Goal: Task Accomplishment & Management: Use online tool/utility

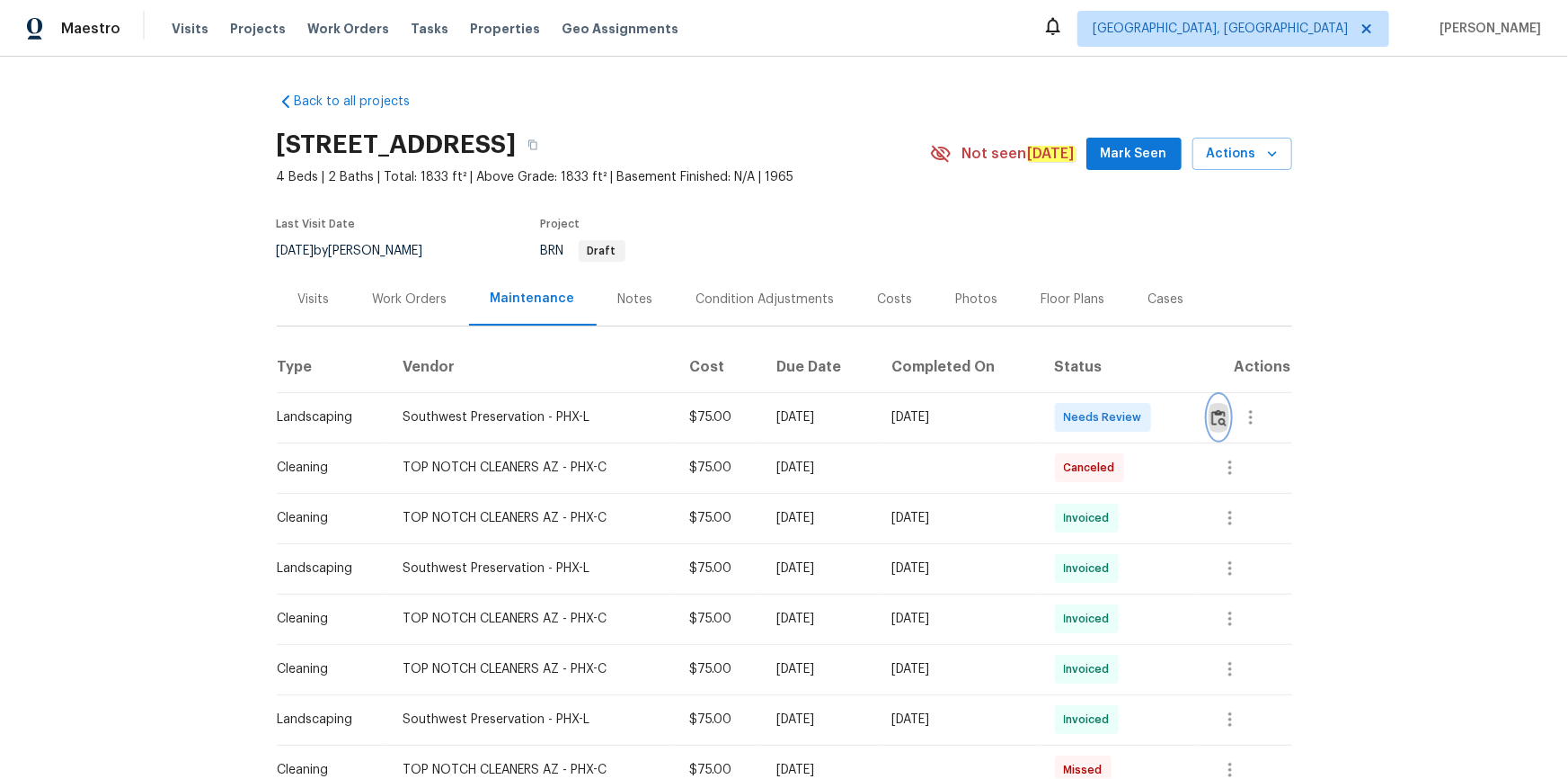
click at [1214, 419] on img "button" at bounding box center [1219, 417] width 15 height 17
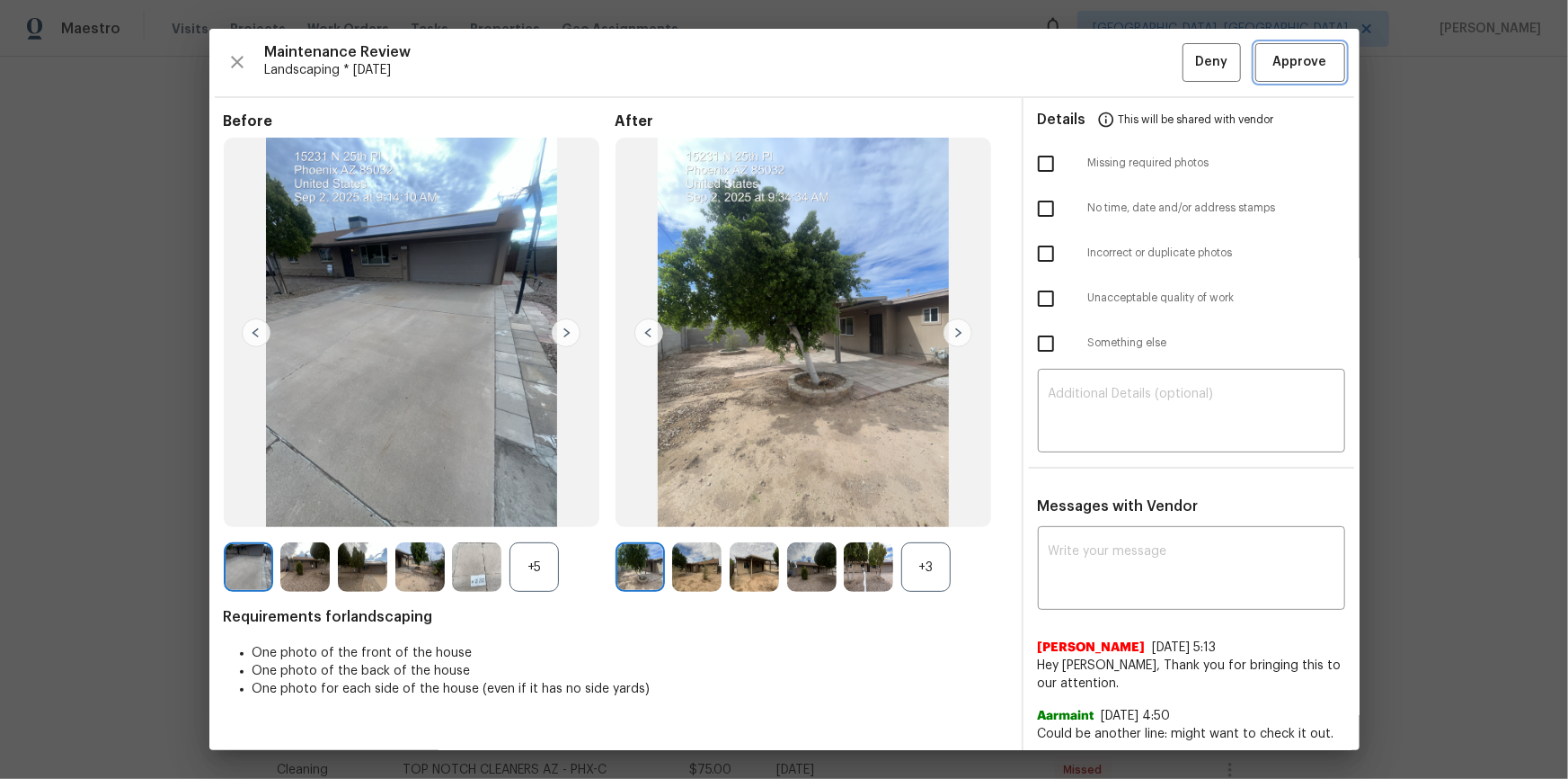
click at [1291, 77] on button "Approve" at bounding box center [1300, 62] width 90 height 39
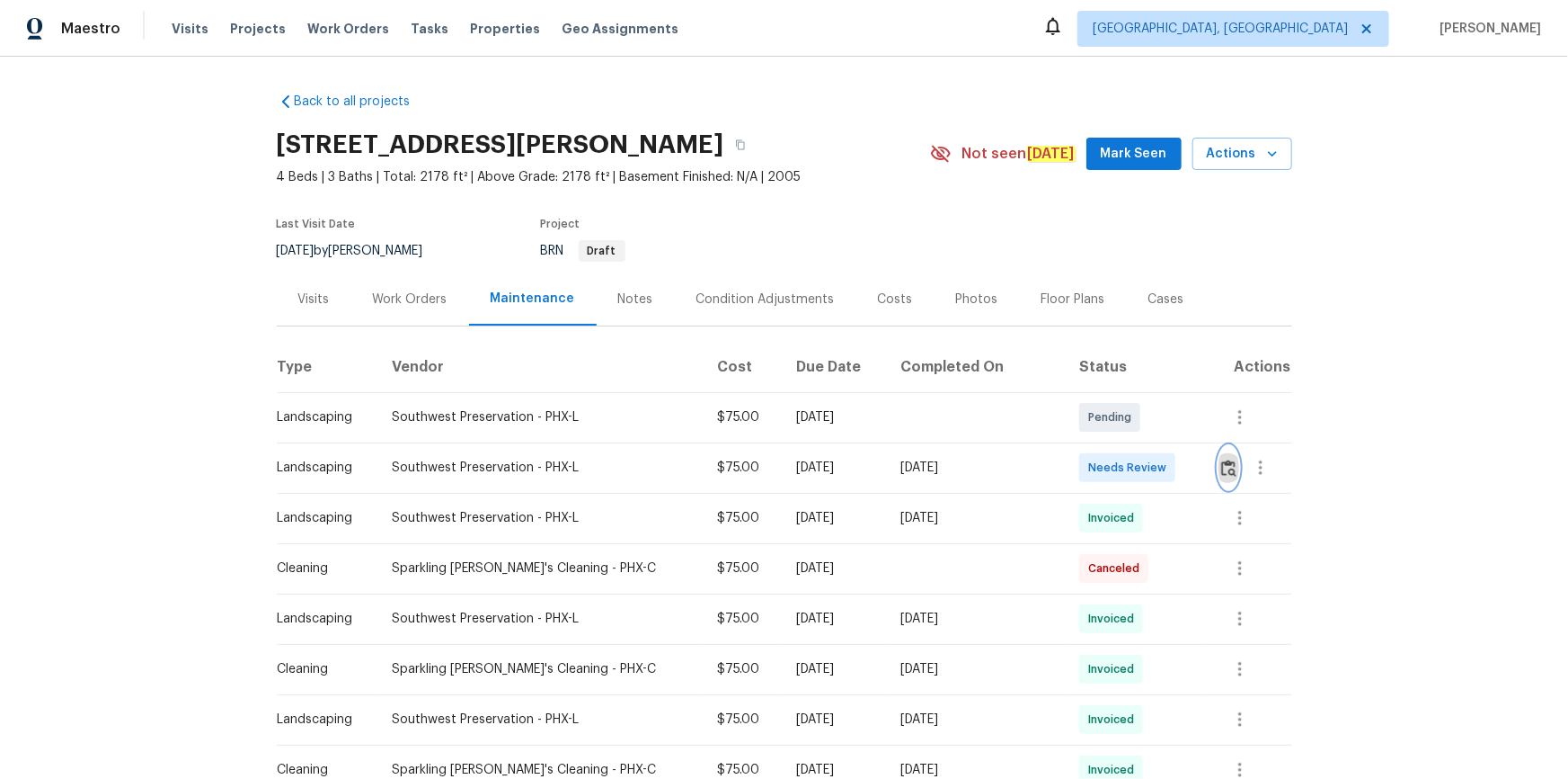
click at [1219, 467] on button "button" at bounding box center [1229, 468] width 21 height 43
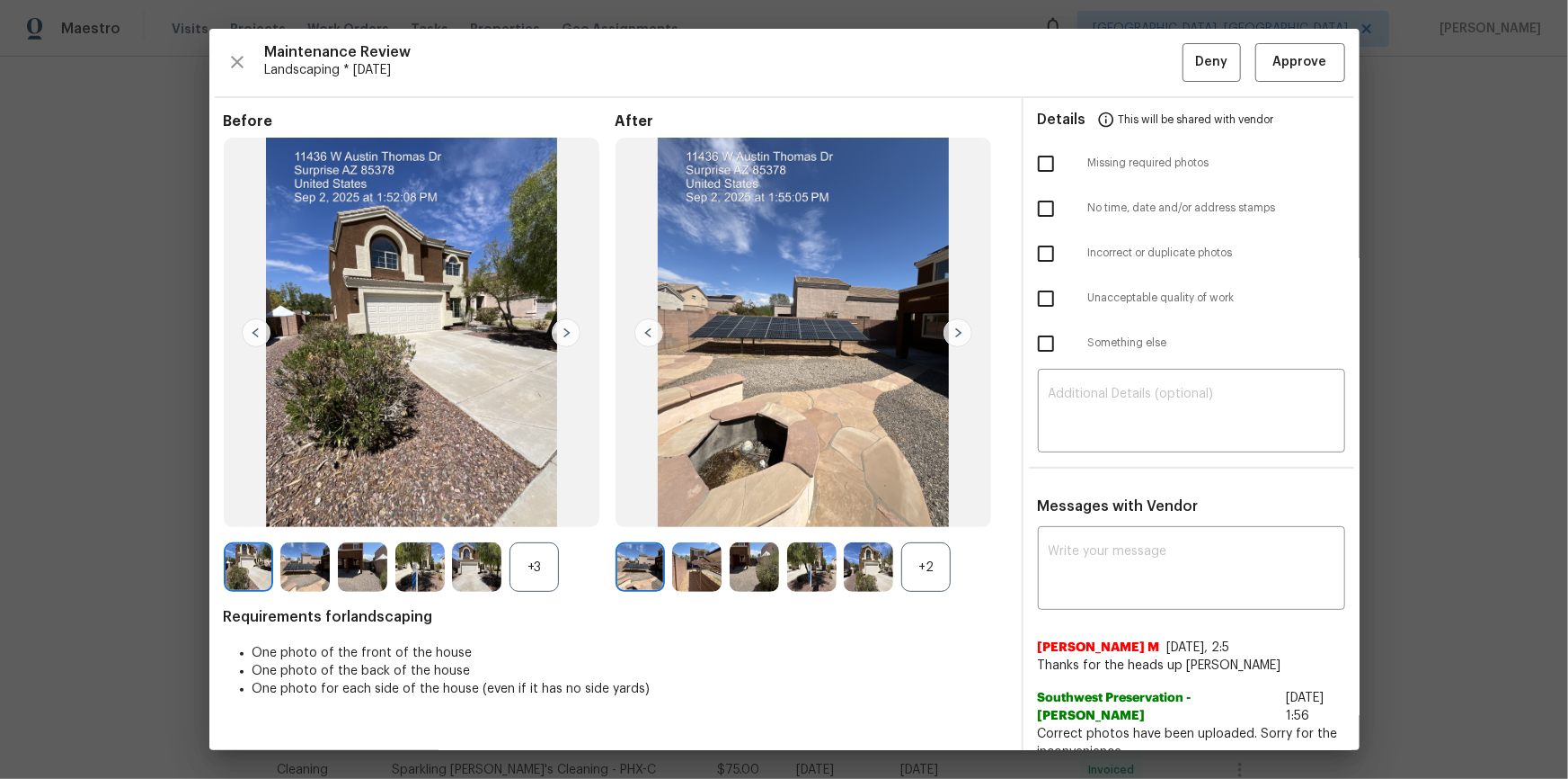
click at [1322, 106] on div "Details This will be shared with vendor" at bounding box center [1191, 119] width 307 height 43
click at [1312, 65] on span "Approve" at bounding box center [1301, 62] width 61 height 23
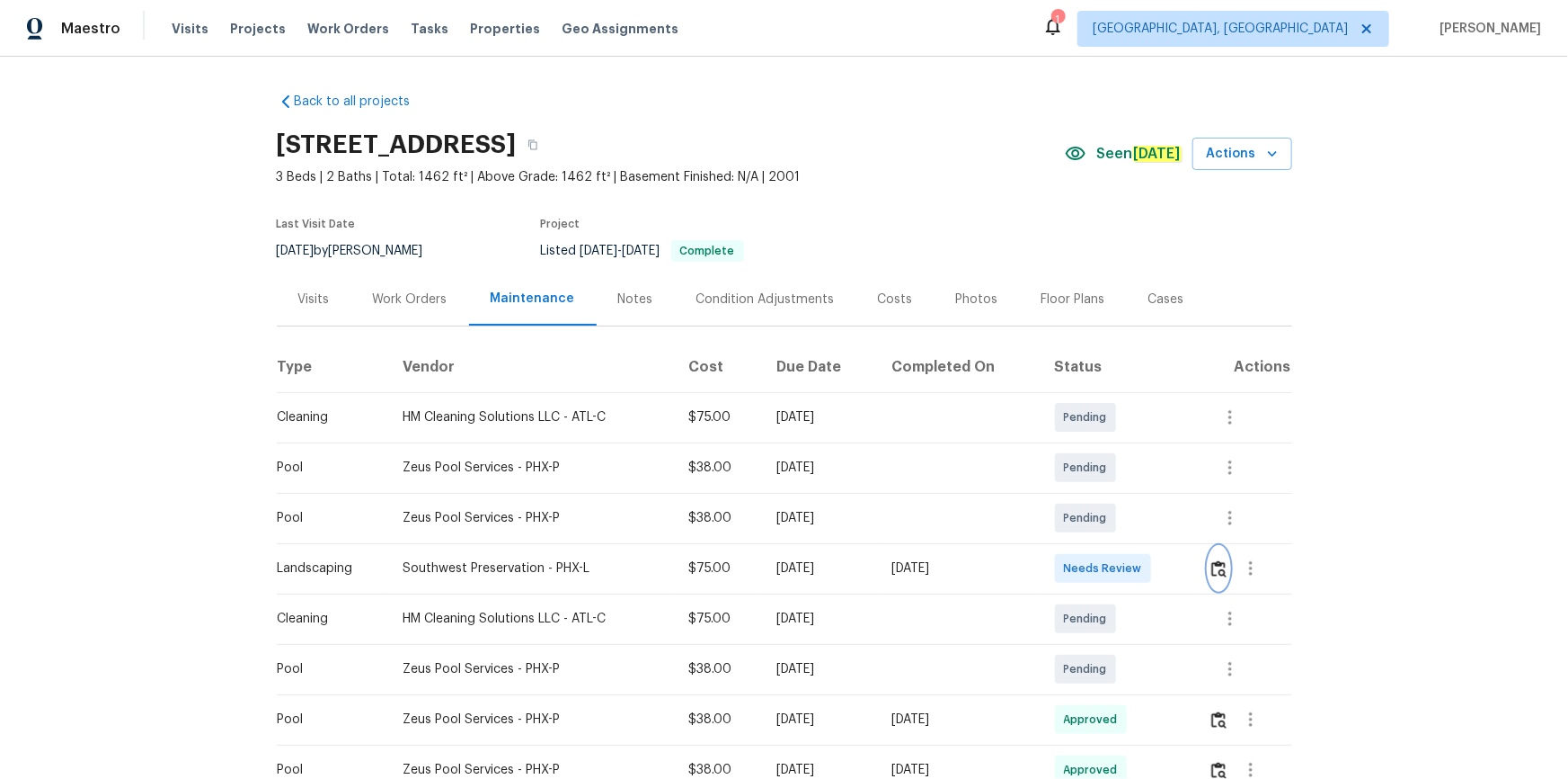
click at [1115, 523] on img "button" at bounding box center [1219, 568] width 15 height 17
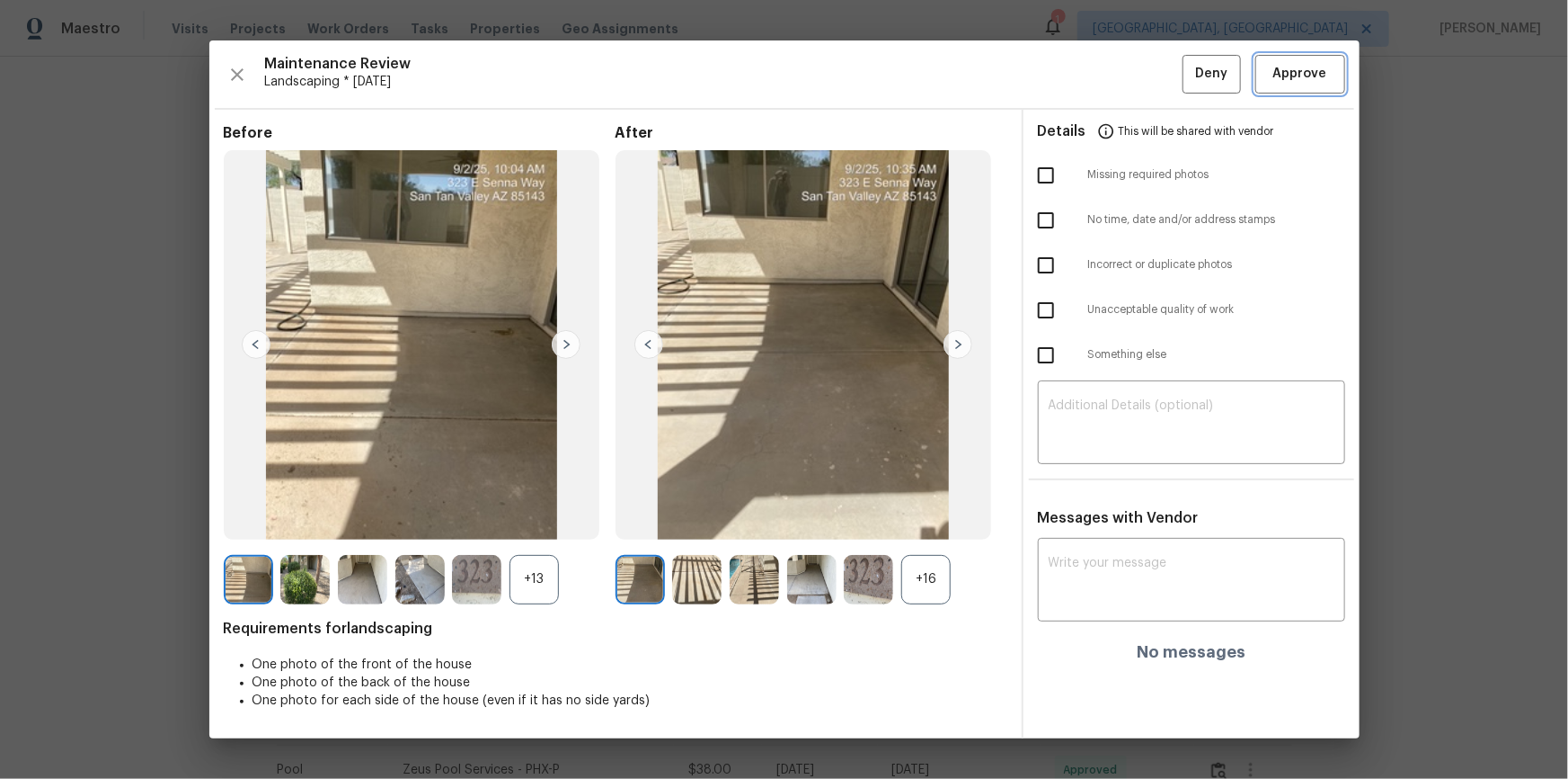
click at [1115, 73] on span "Approve" at bounding box center [1300, 74] width 54 height 23
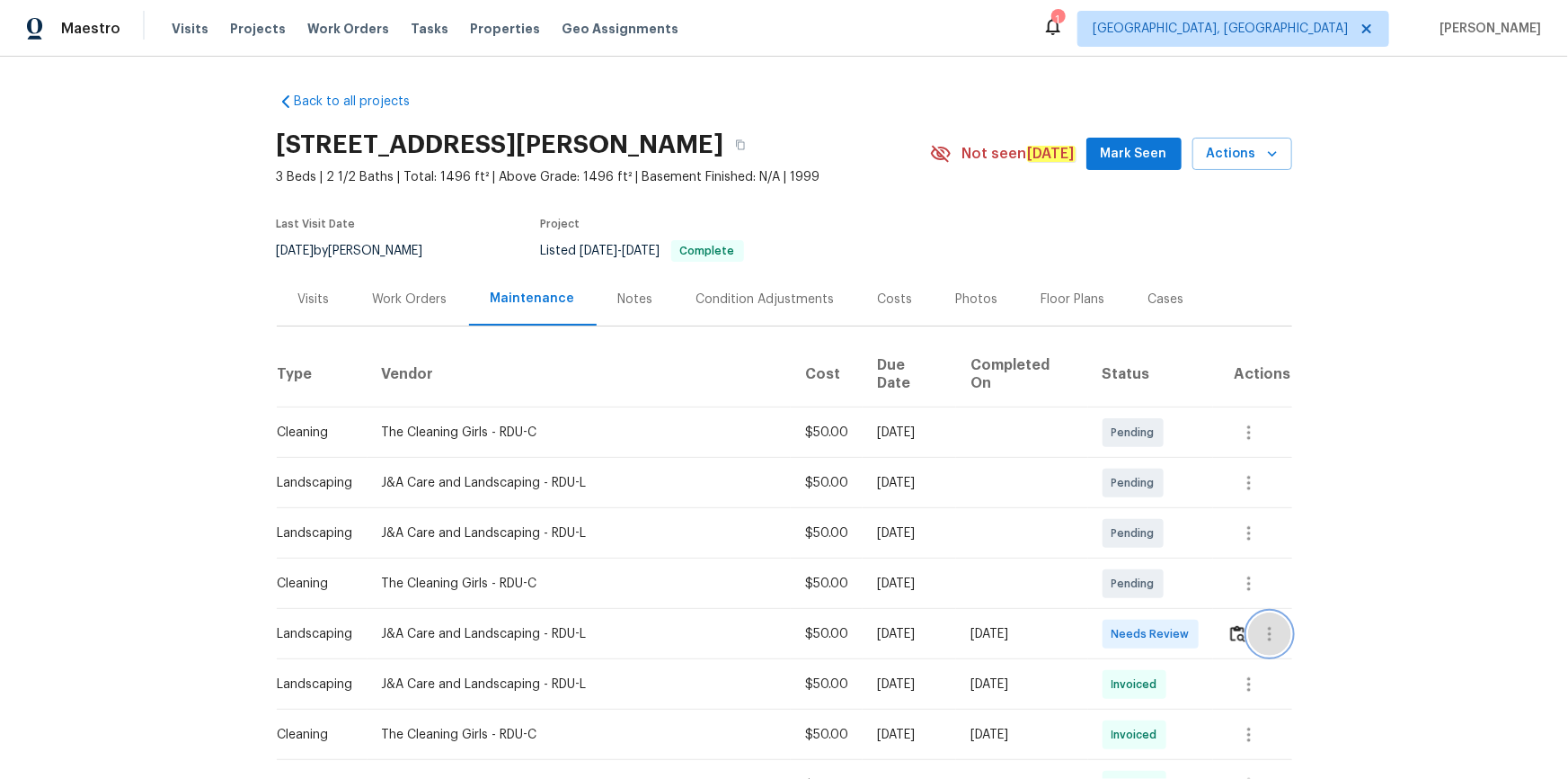
click at [1248, 616] on button "button" at bounding box center [1270, 634] width 43 height 43
click at [1220, 615] on div at bounding box center [784, 389] width 1568 height 779
click at [1231, 625] on img "button" at bounding box center [1237, 633] width 15 height 17
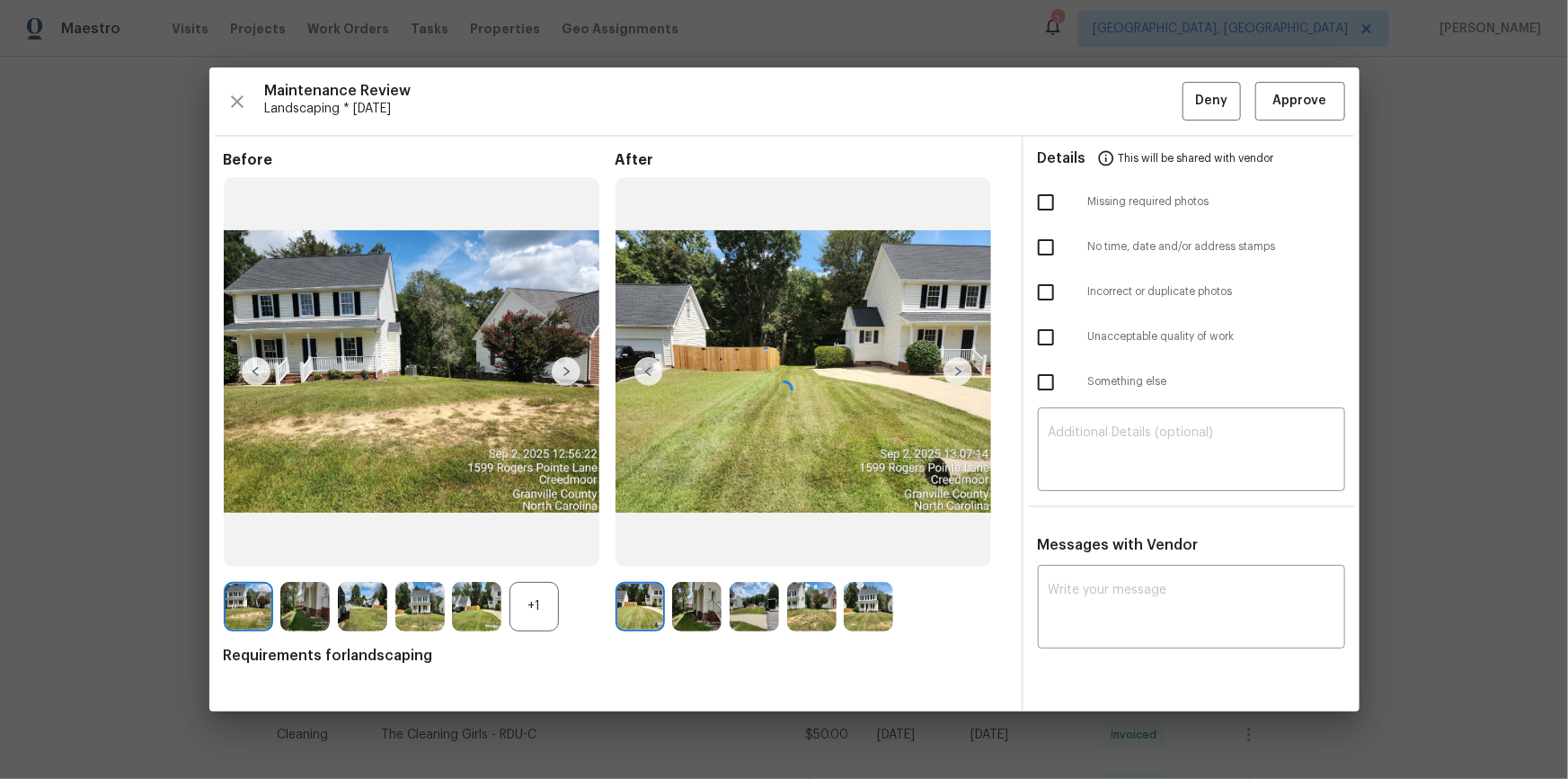
click at [1299, 75] on div at bounding box center [784, 388] width 1151 height 643
click at [1295, 96] on div "Maintenance Review Landscaping * Tue, Sep 02 Deny Approve Before +1 After Requi…" at bounding box center [784, 388] width 1151 height 643
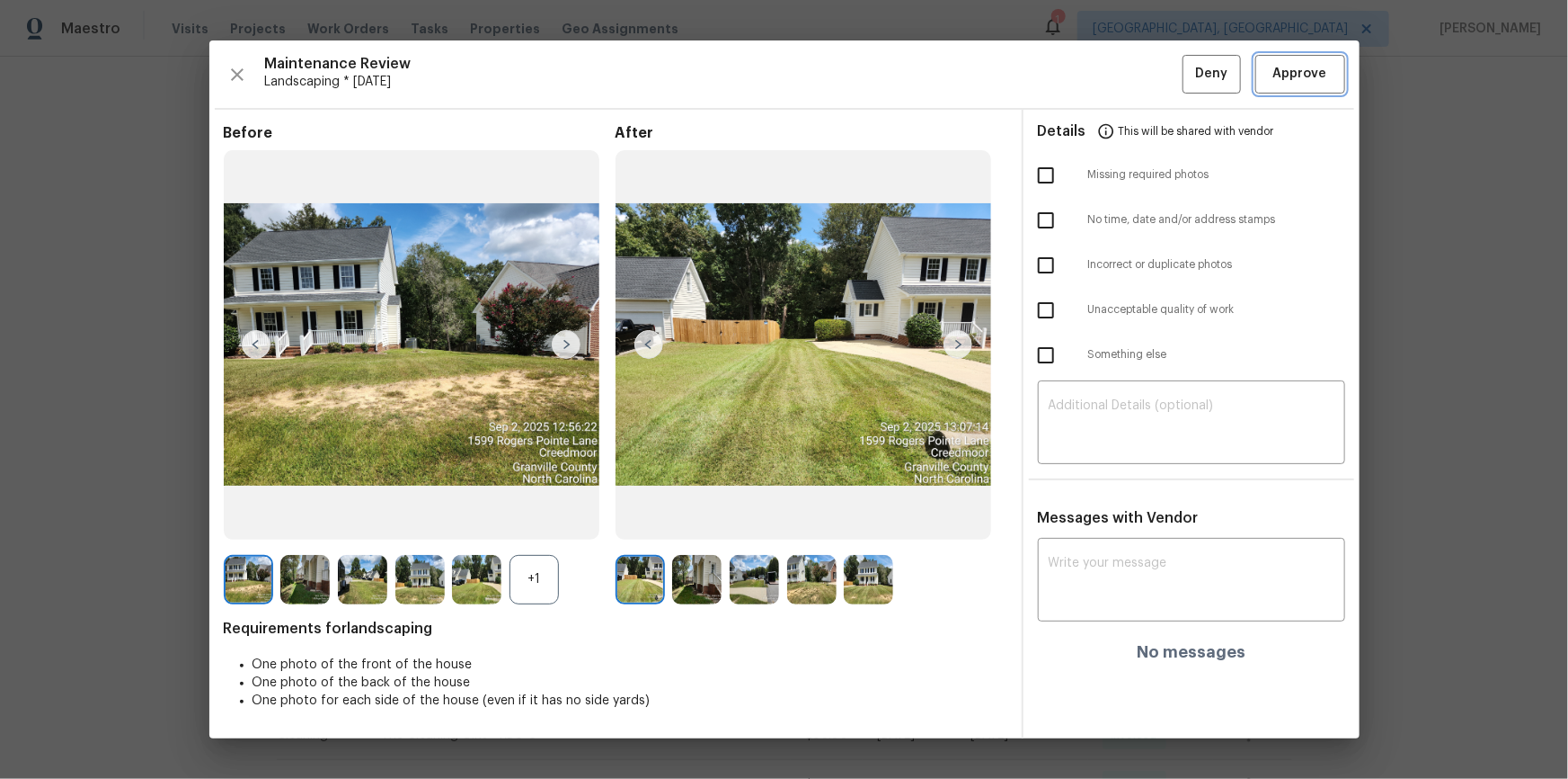
click at [1295, 72] on span "Approve" at bounding box center [1300, 74] width 54 height 23
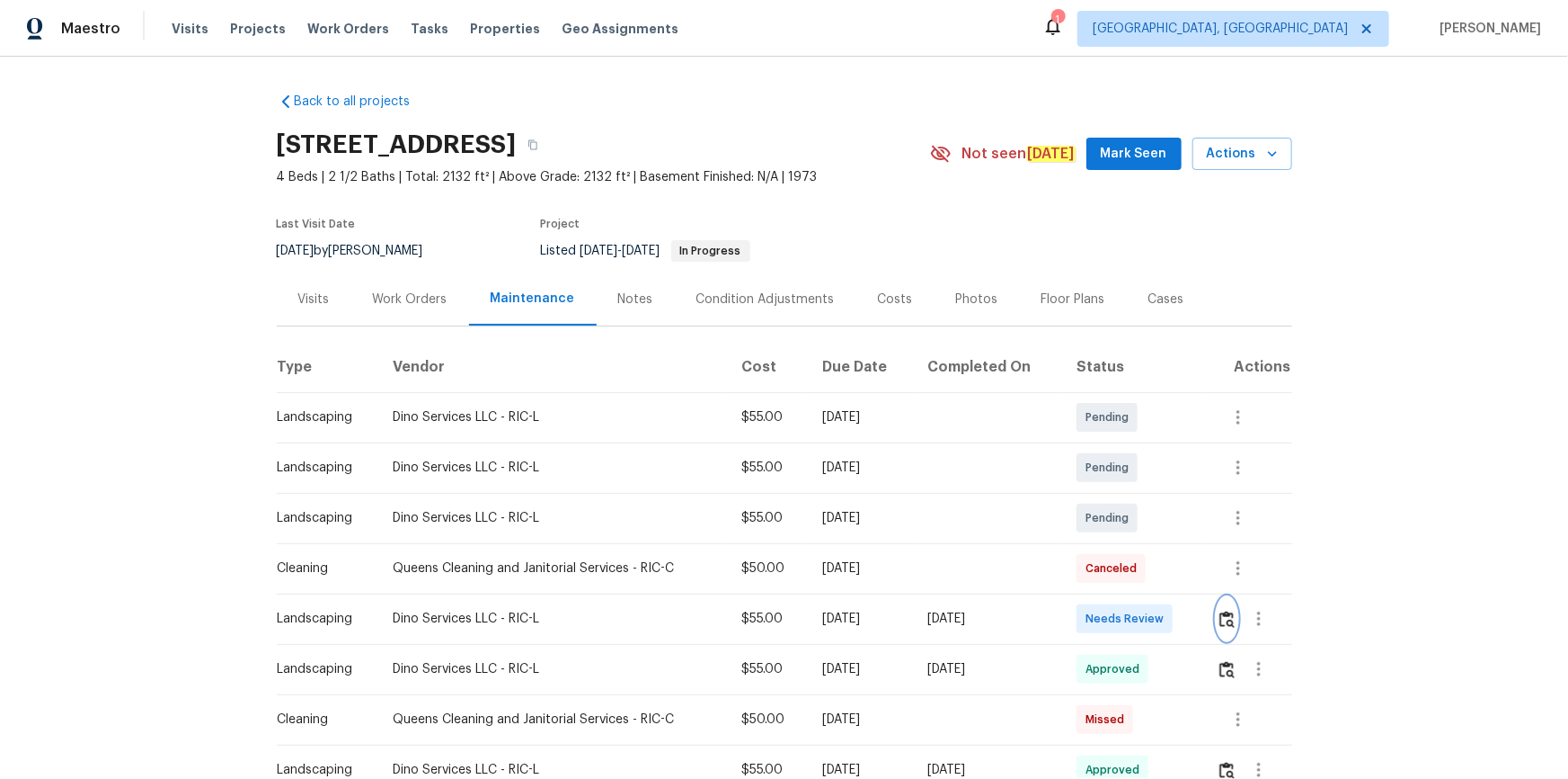
click at [1227, 617] on img "button" at bounding box center [1227, 618] width 15 height 17
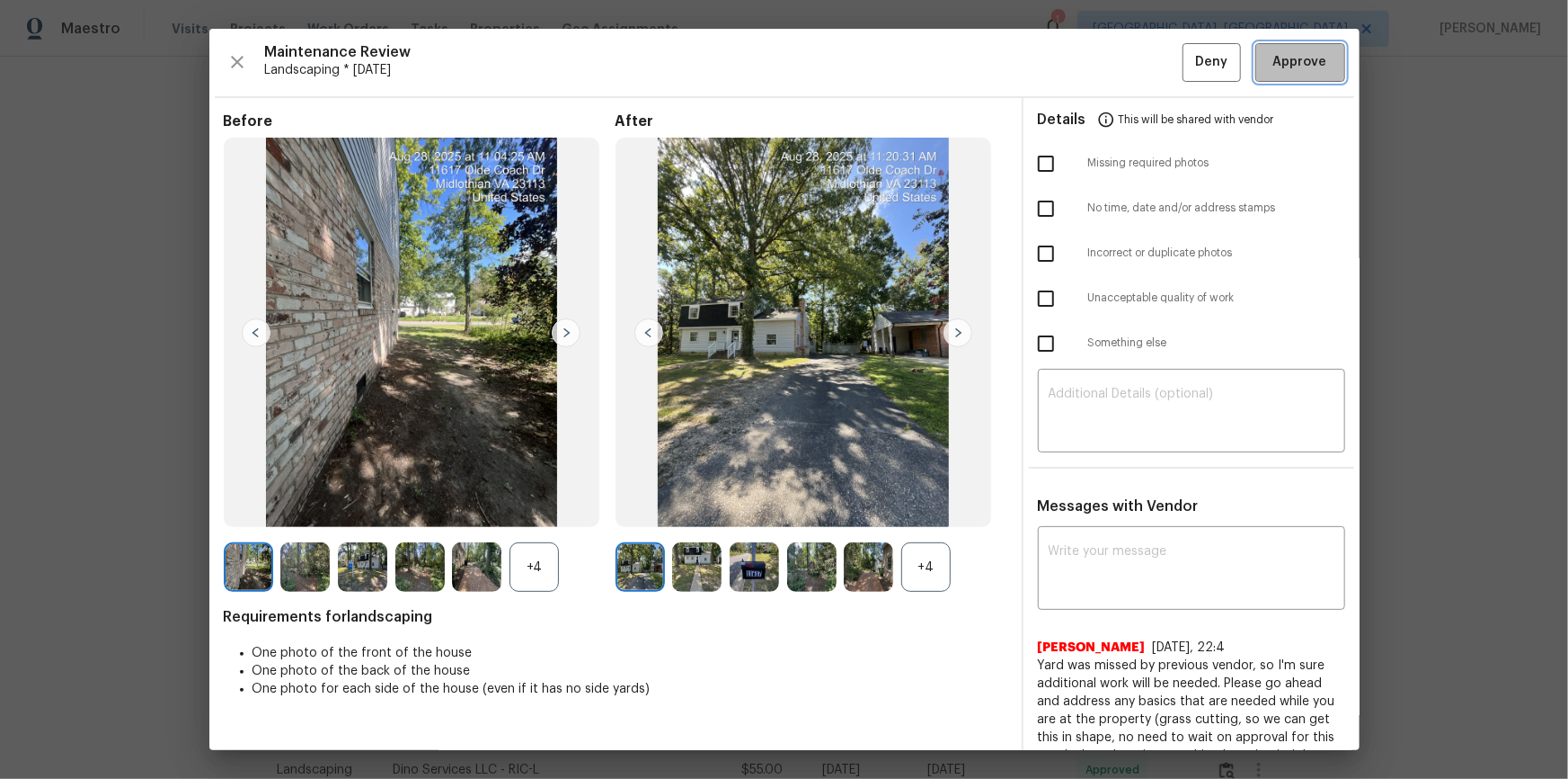
click at [1301, 46] on button "Approve" at bounding box center [1300, 62] width 90 height 39
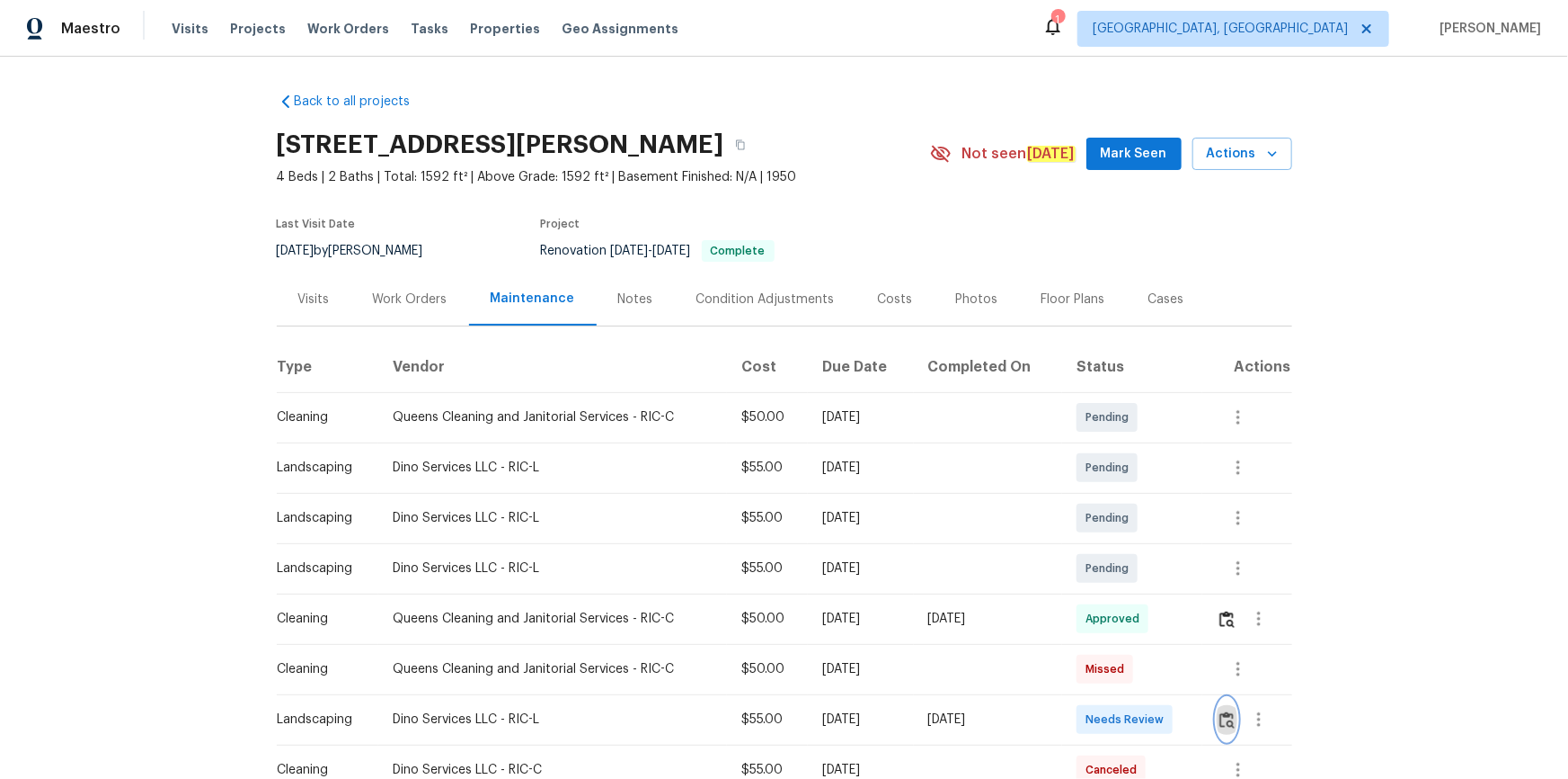
click at [1115, 523] on img "button" at bounding box center [1227, 719] width 15 height 17
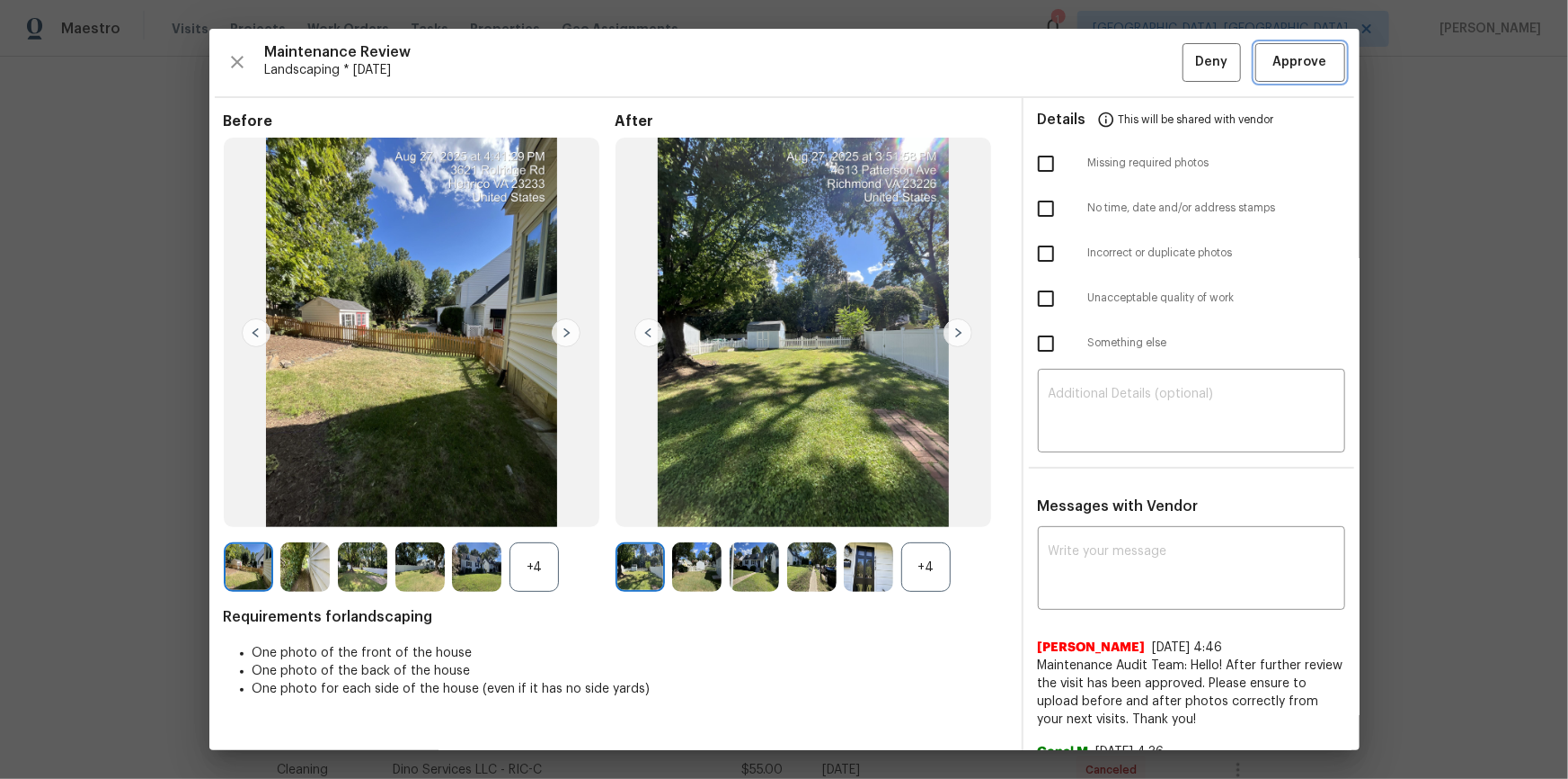
click at [1115, 55] on span "Approve" at bounding box center [1300, 62] width 54 height 23
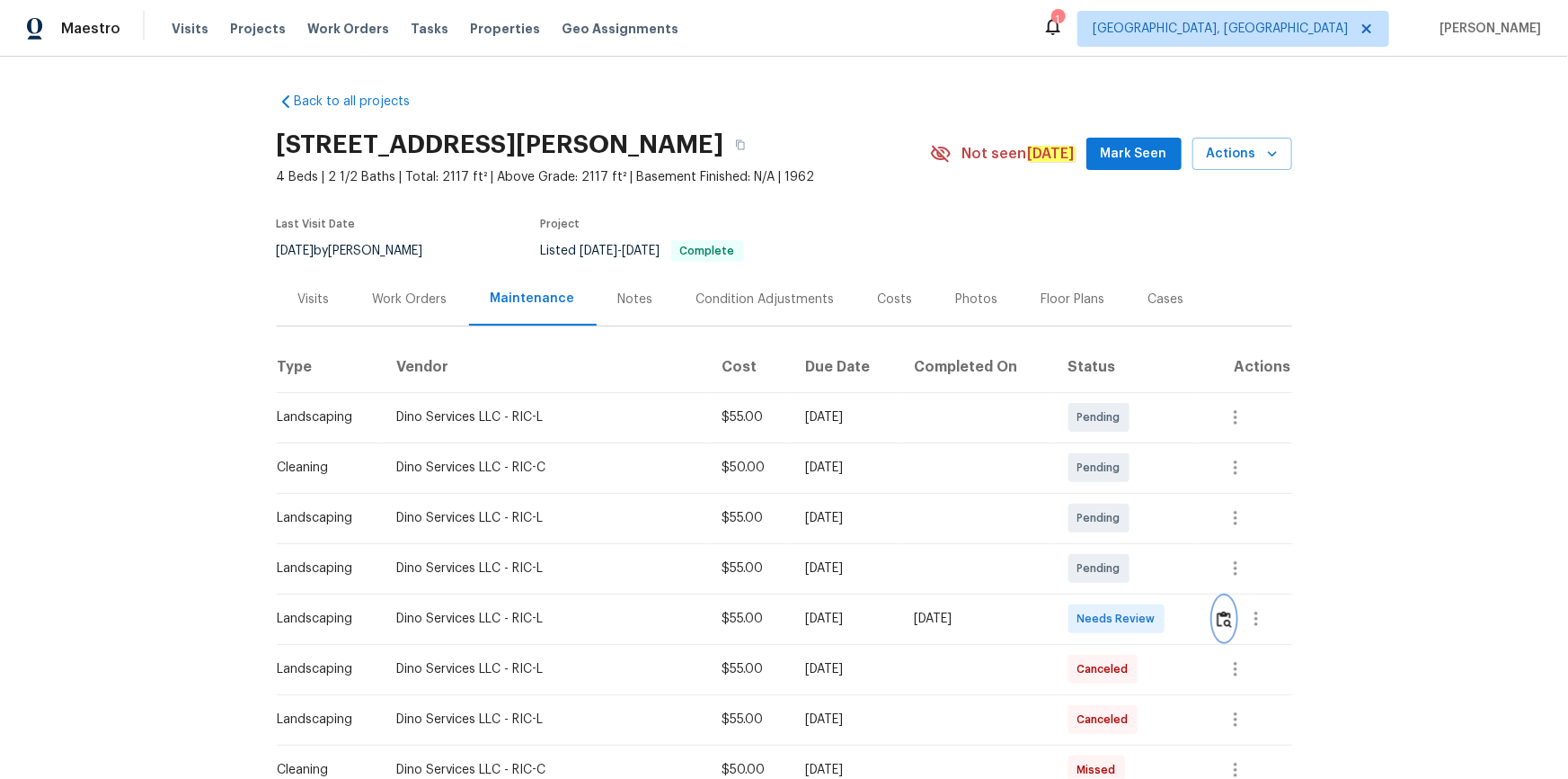
click at [1115, 523] on button "button" at bounding box center [1224, 619] width 21 height 43
click at [1115, 523] on img "button" at bounding box center [1224, 618] width 15 height 17
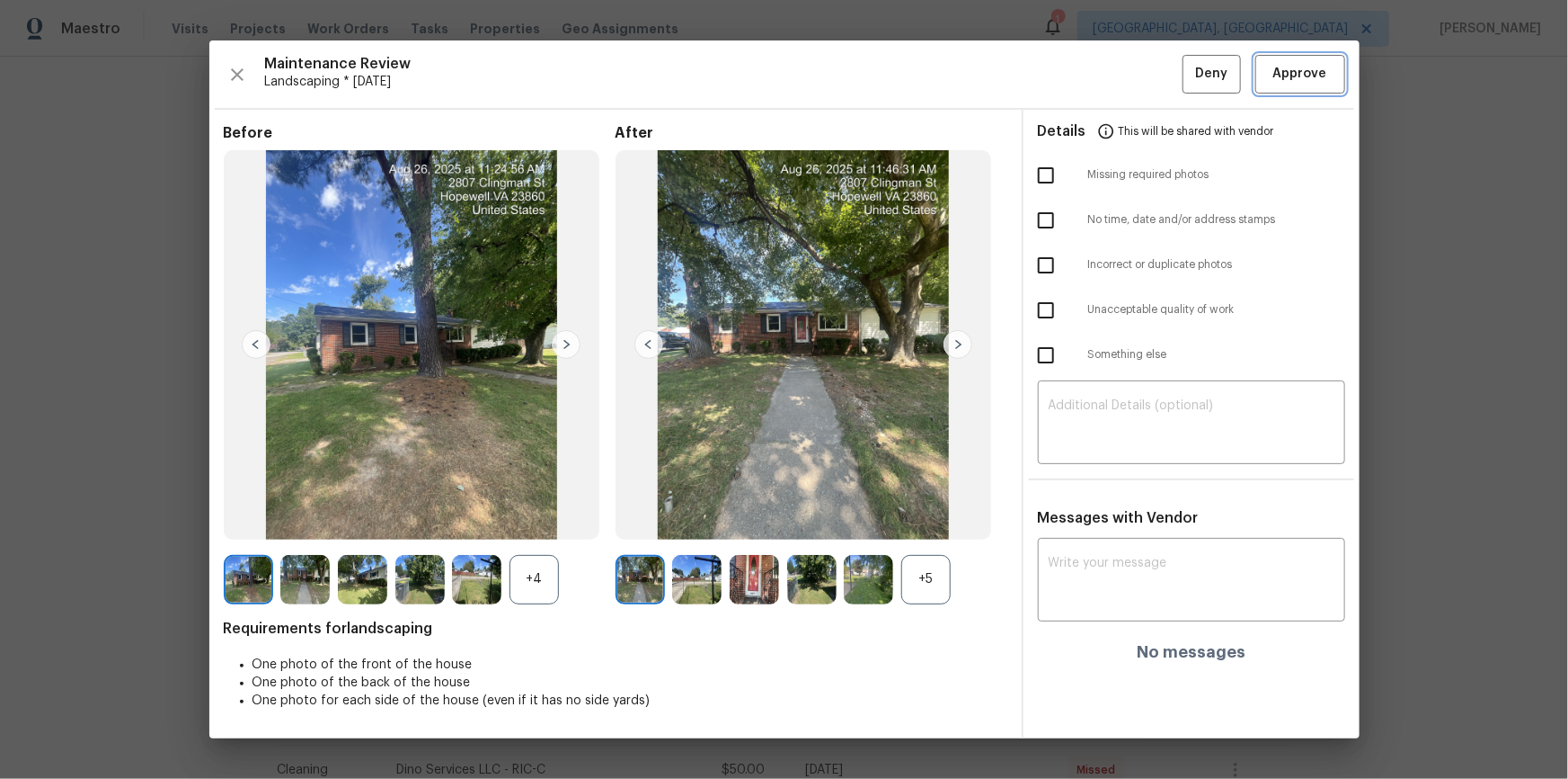
drag, startPoint x: 1293, startPoint y: 76, endPoint x: 1294, endPoint y: 98, distance: 22.0
click at [1115, 78] on span "Approve" at bounding box center [1300, 74] width 54 height 23
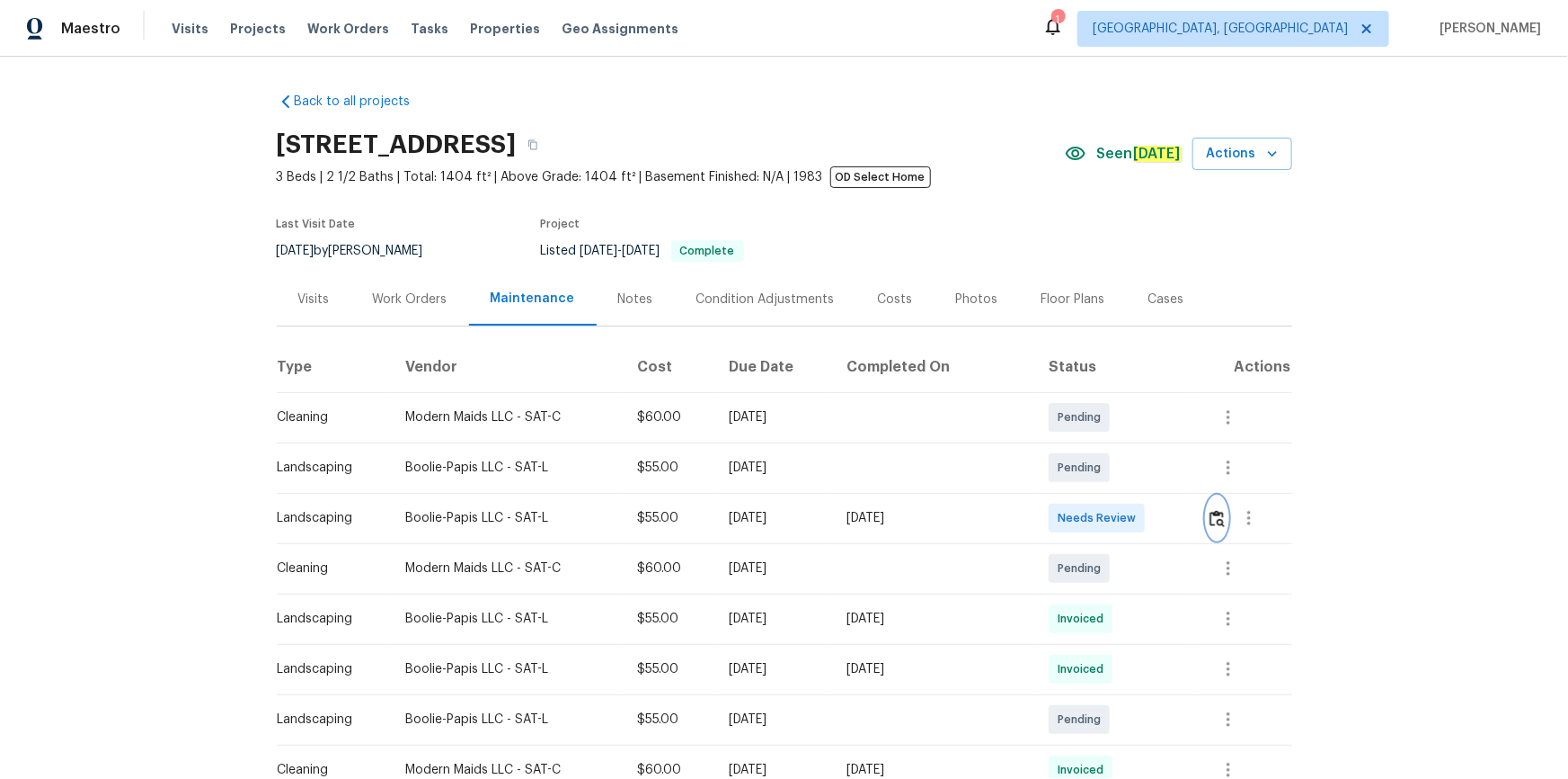
click at [1115, 517] on img "button" at bounding box center [1217, 517] width 15 height 17
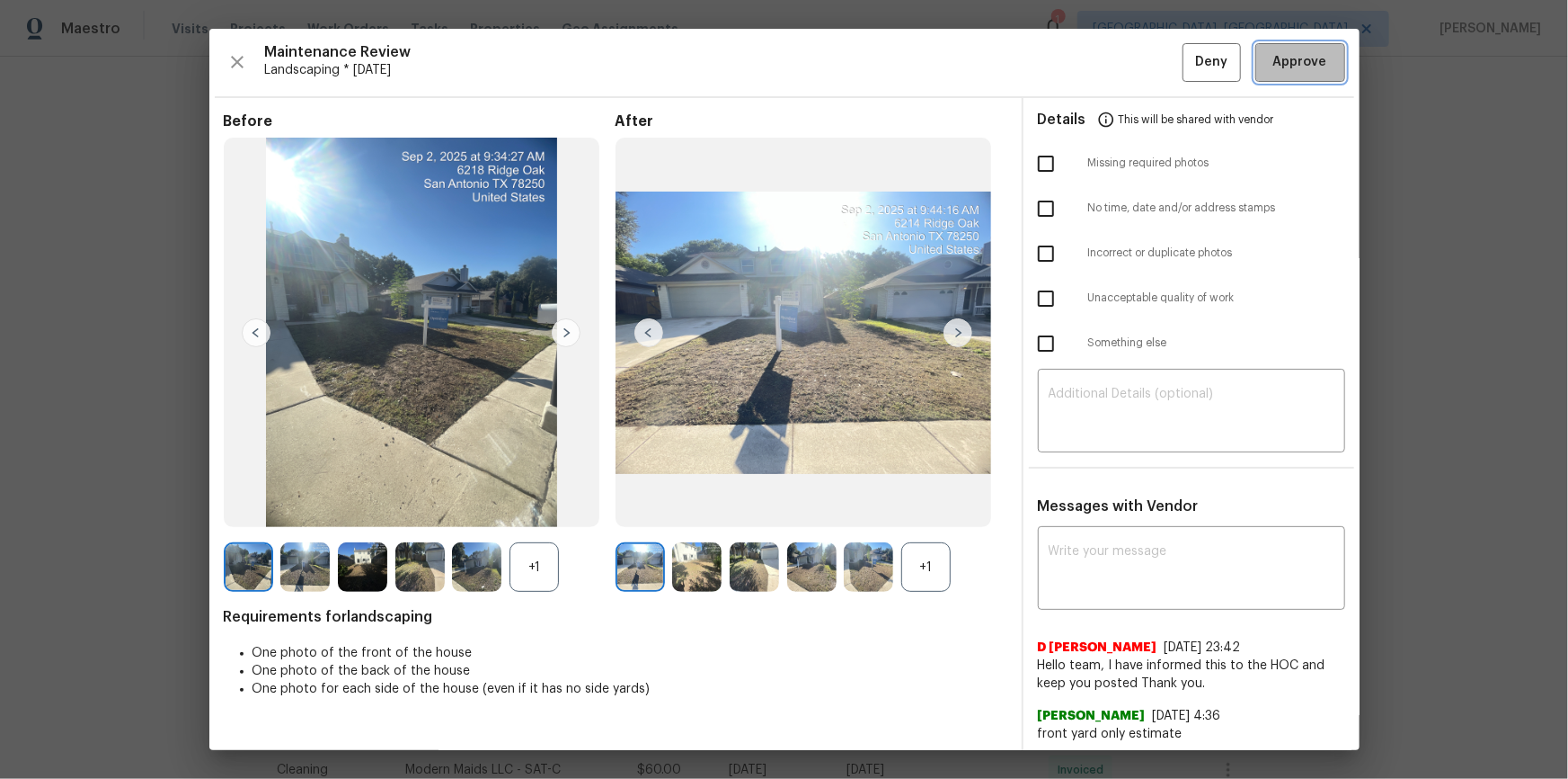
click at [1115, 55] on span "Approve" at bounding box center [1300, 62] width 54 height 23
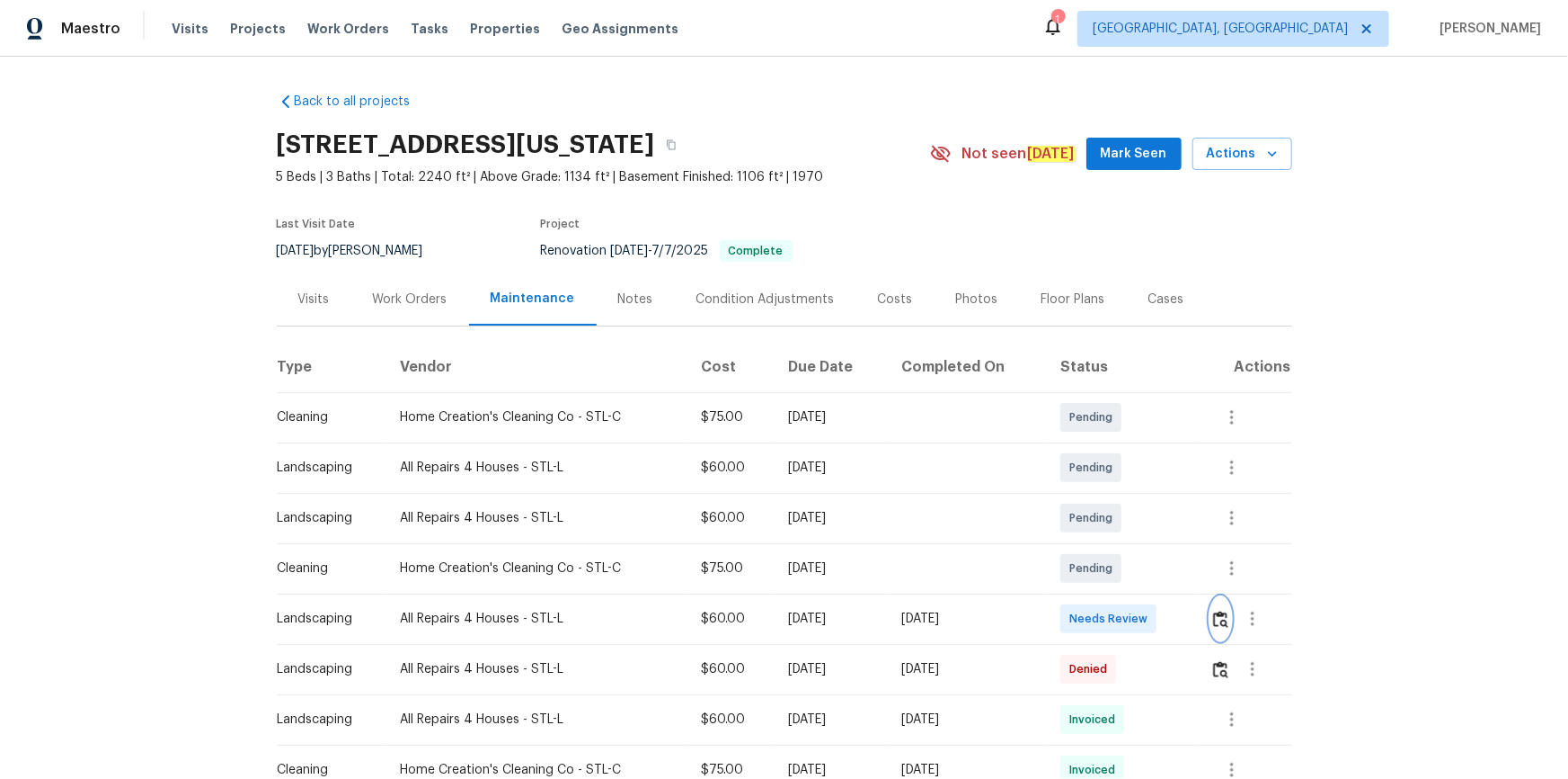
click at [1115, 523] on img "button" at bounding box center [1220, 618] width 15 height 17
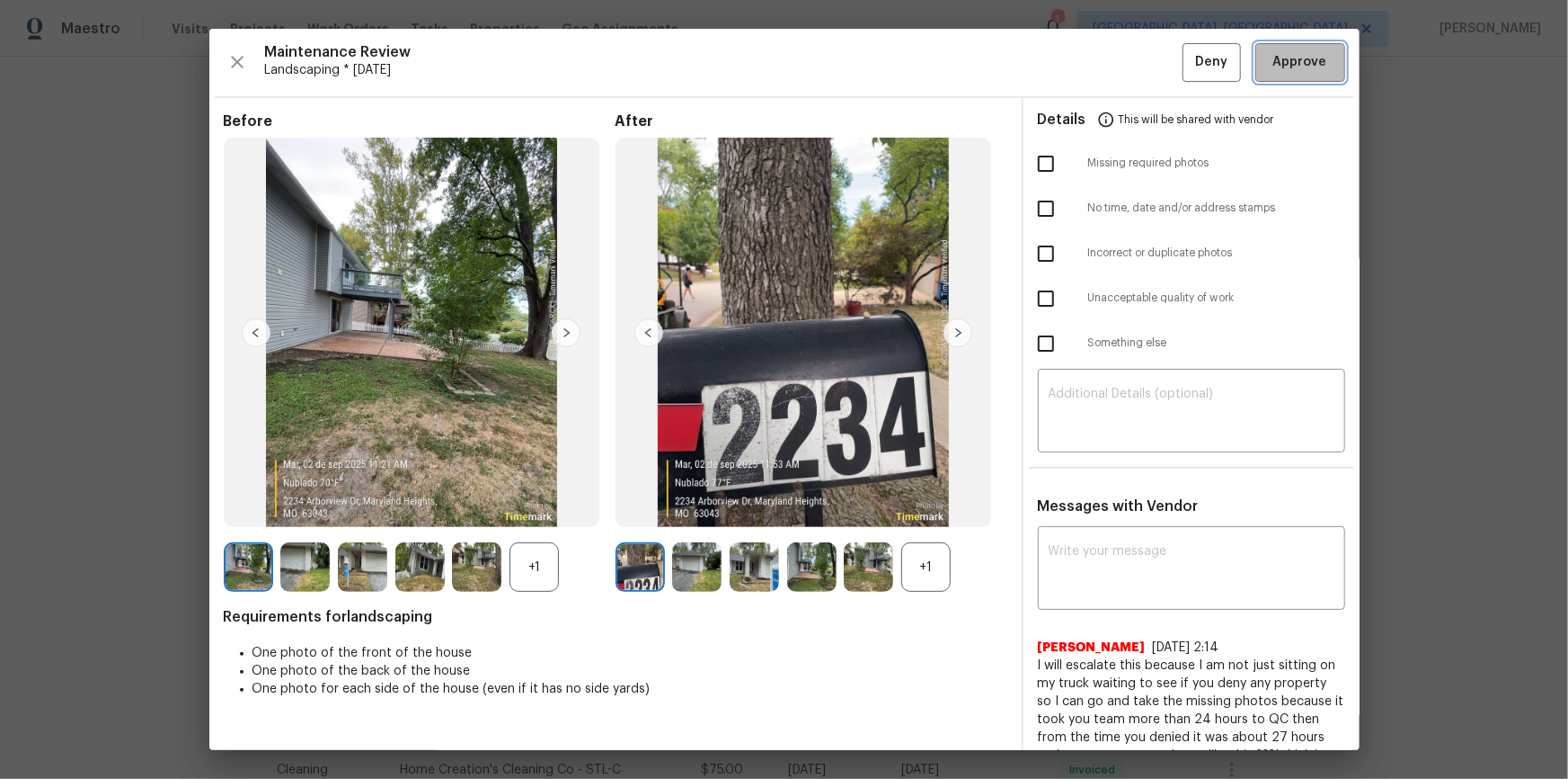
drag, startPoint x: 1312, startPoint y: 60, endPoint x: 1320, endPoint y: 98, distance: 38.8
click at [1115, 59] on span "Approve" at bounding box center [1301, 62] width 61 height 23
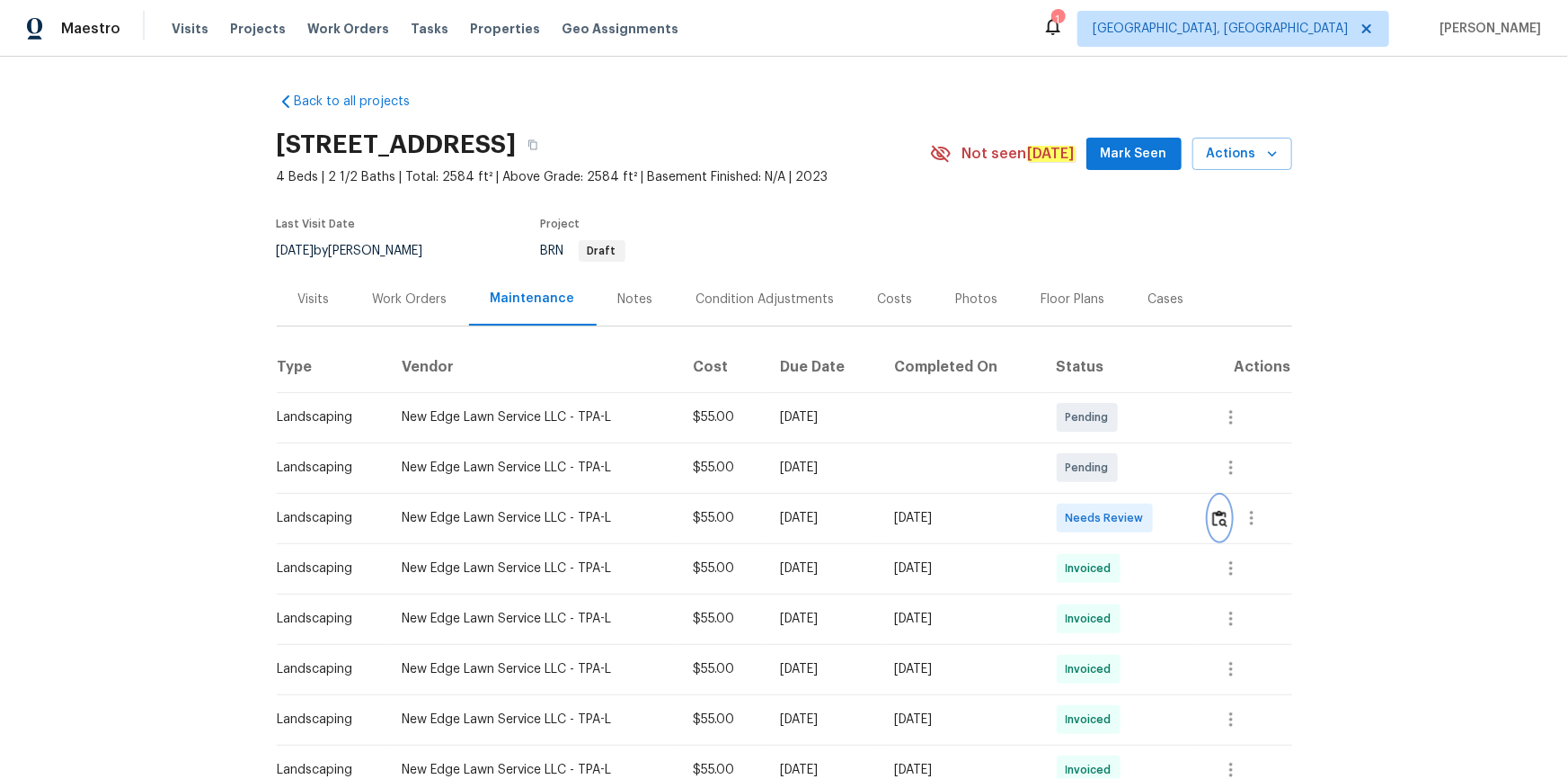
click at [1115, 517] on img "button" at bounding box center [1219, 517] width 15 height 17
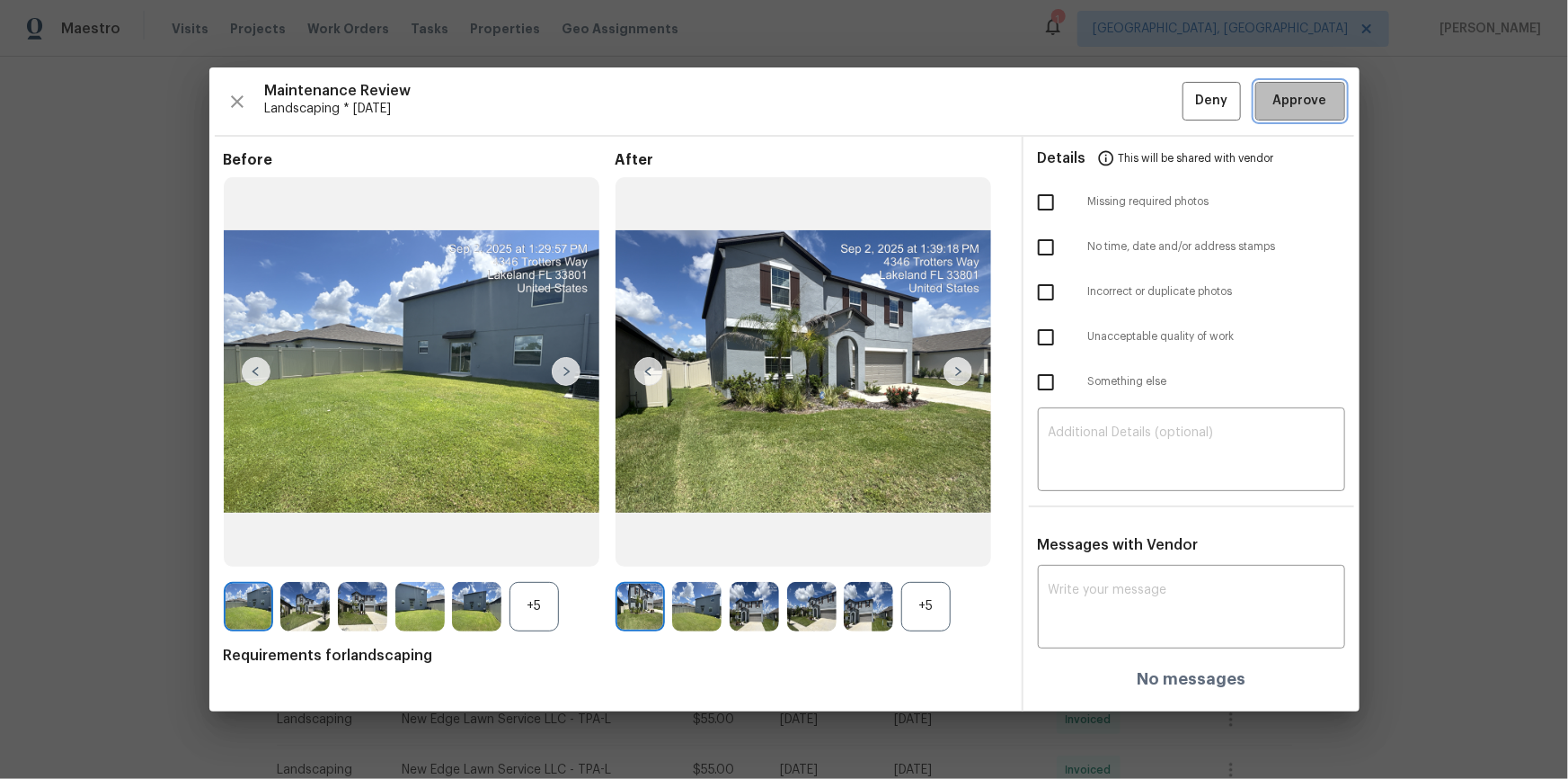
click at [1115, 112] on div "Maintenance Review Landscaping * Tue, Sep 02 Deny Approve Before +5 After +5 Re…" at bounding box center [784, 388] width 1151 height 643
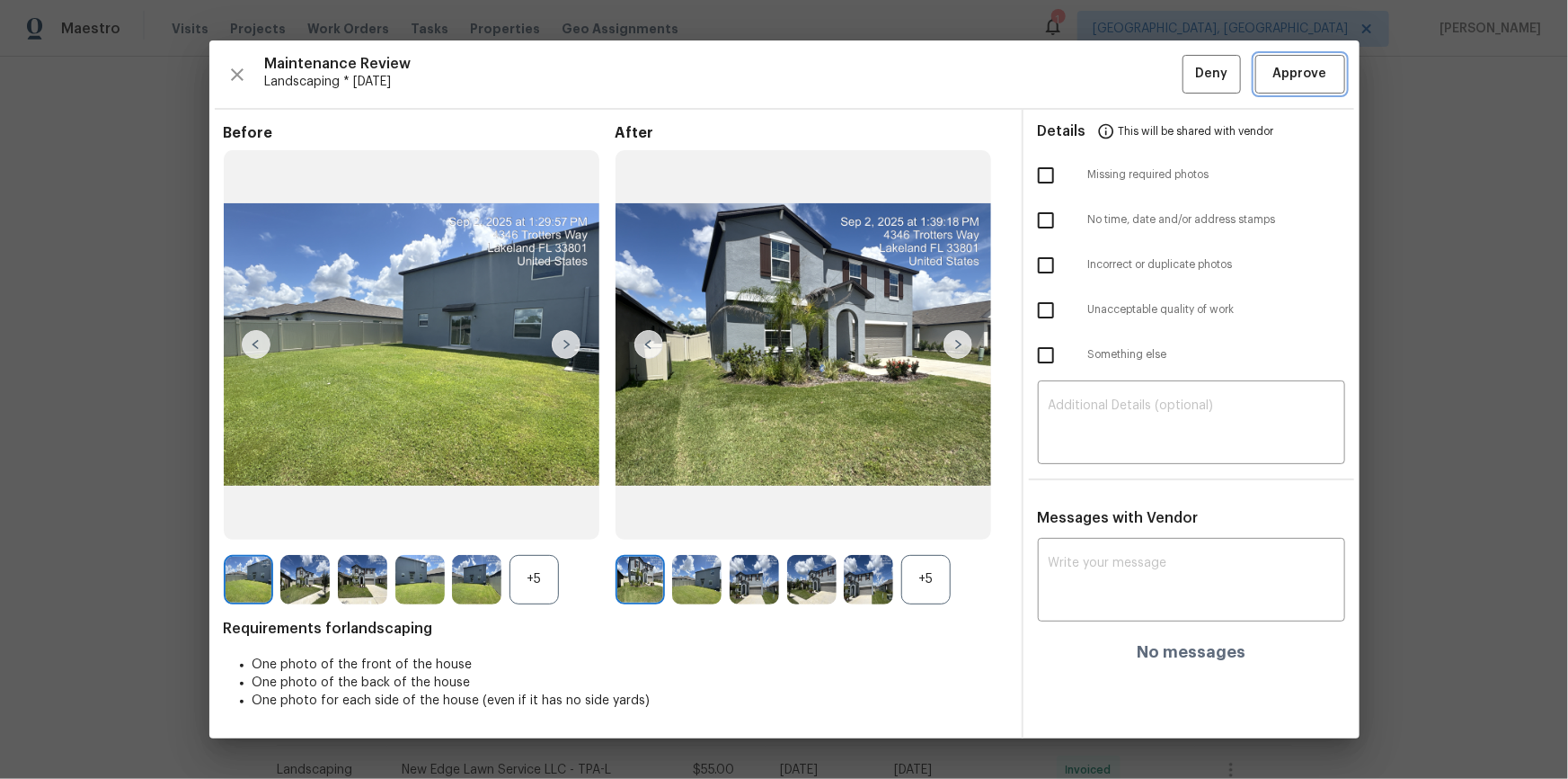
drag, startPoint x: 1294, startPoint y: 80, endPoint x: 1289, endPoint y: 93, distance: 13.9
click at [1115, 81] on span "Approve" at bounding box center [1300, 74] width 54 height 23
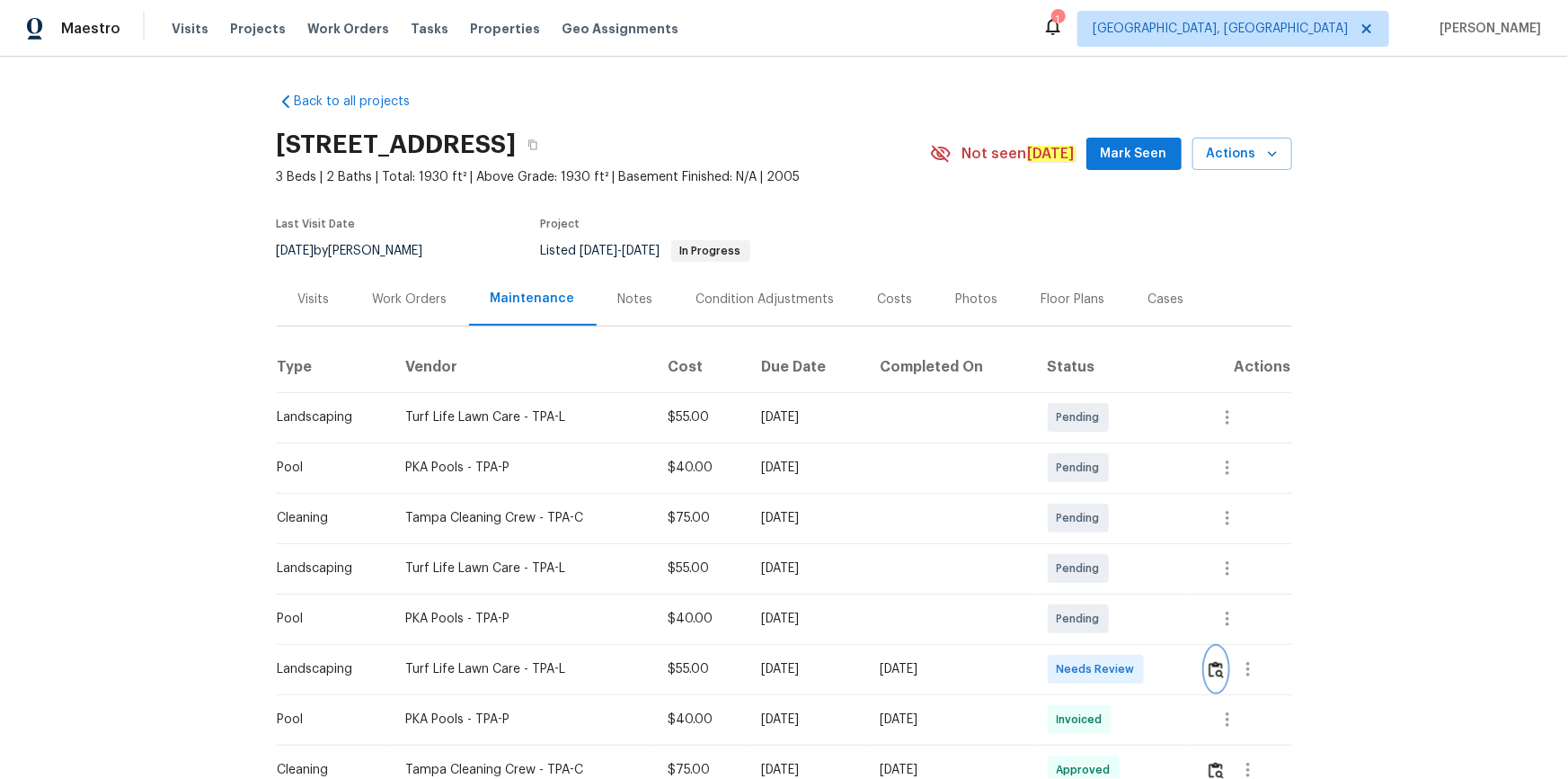
click at [1115, 523] on img "button" at bounding box center [1216, 668] width 15 height 17
click at [1115, 523] on button "button" at bounding box center [1216, 669] width 21 height 43
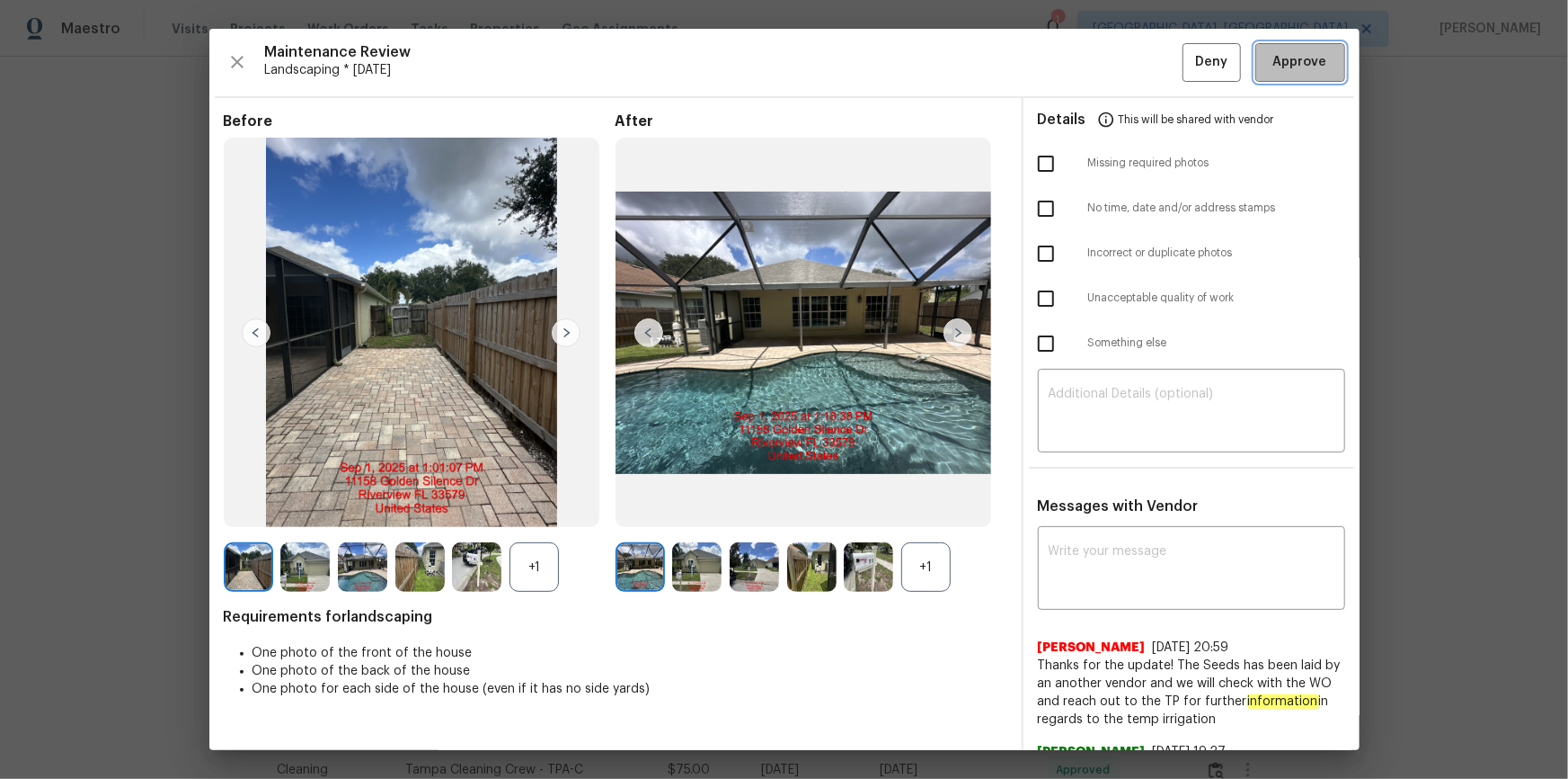
click at [1115, 67] on span "Approve" at bounding box center [1300, 62] width 54 height 23
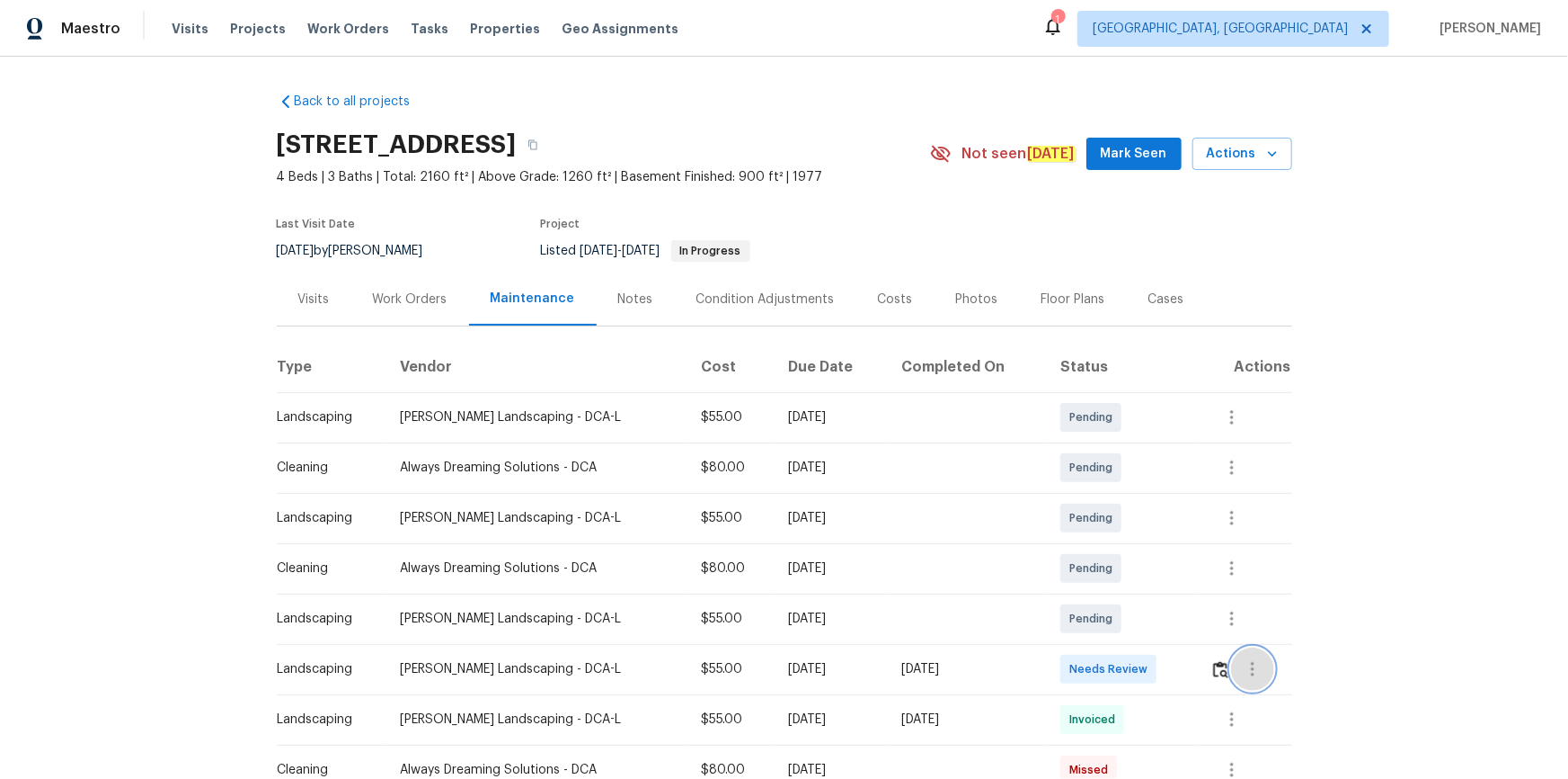
click at [1115, 523] on button "button" at bounding box center [1253, 669] width 43 height 43
drag, startPoint x: 1185, startPoint y: 660, endPoint x: 1222, endPoint y: 677, distance: 40.7
click at [1115, 523] on div at bounding box center [784, 389] width 1568 height 779
click at [1115, 523] on img "button" at bounding box center [1220, 668] width 15 height 17
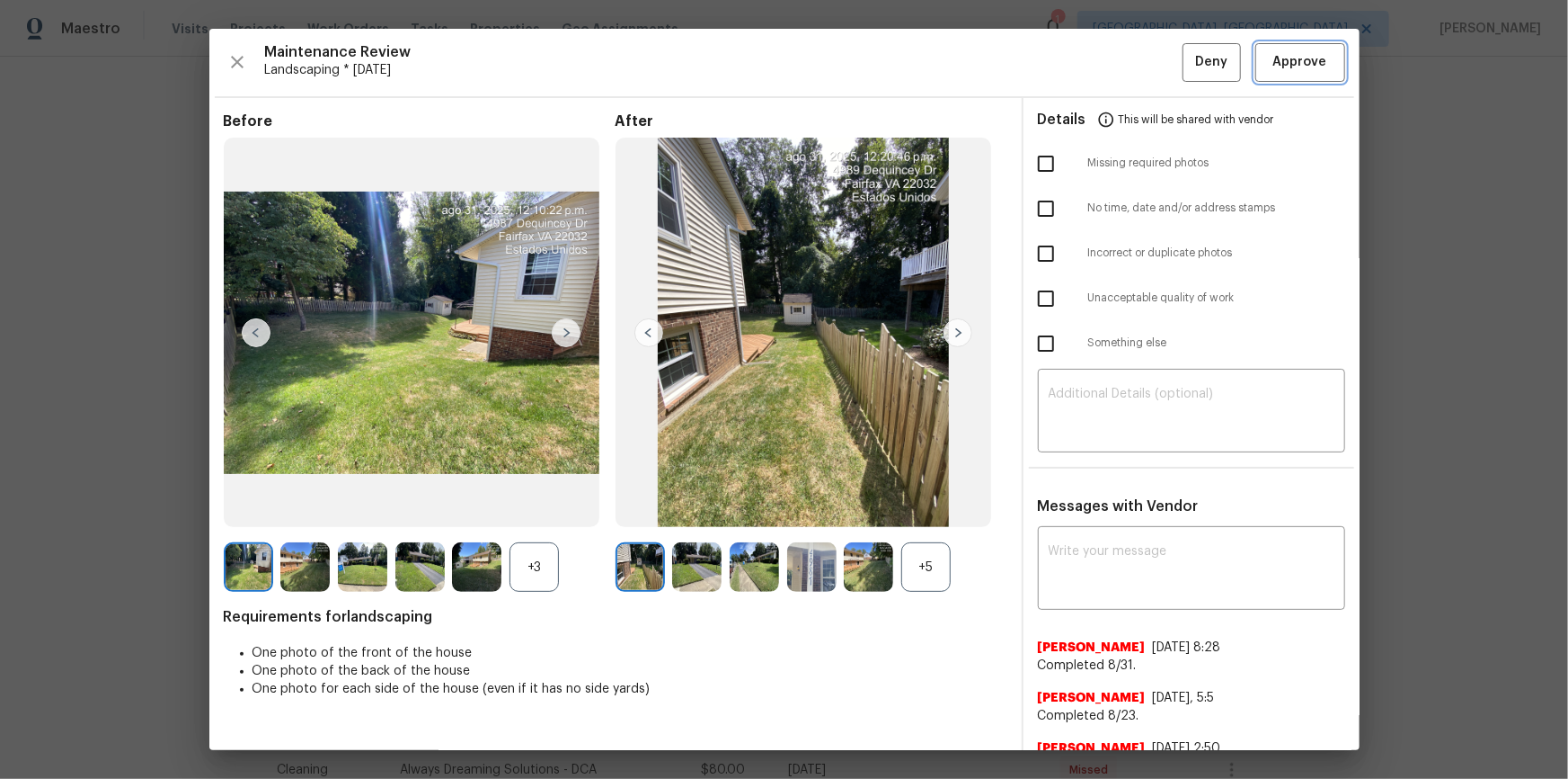
click at [1115, 46] on button "Approve" at bounding box center [1300, 62] width 90 height 39
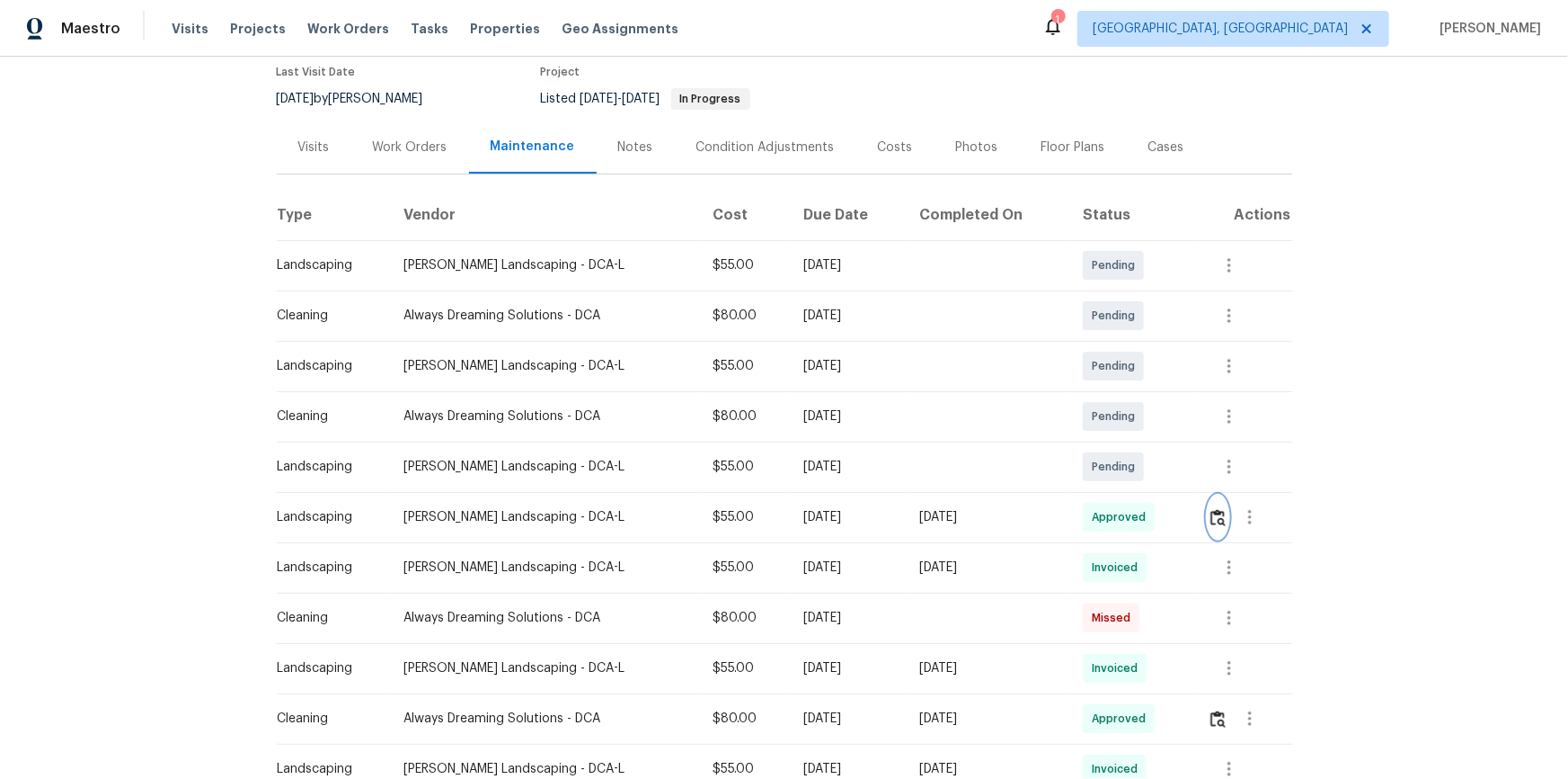
scroll to position [327, 0]
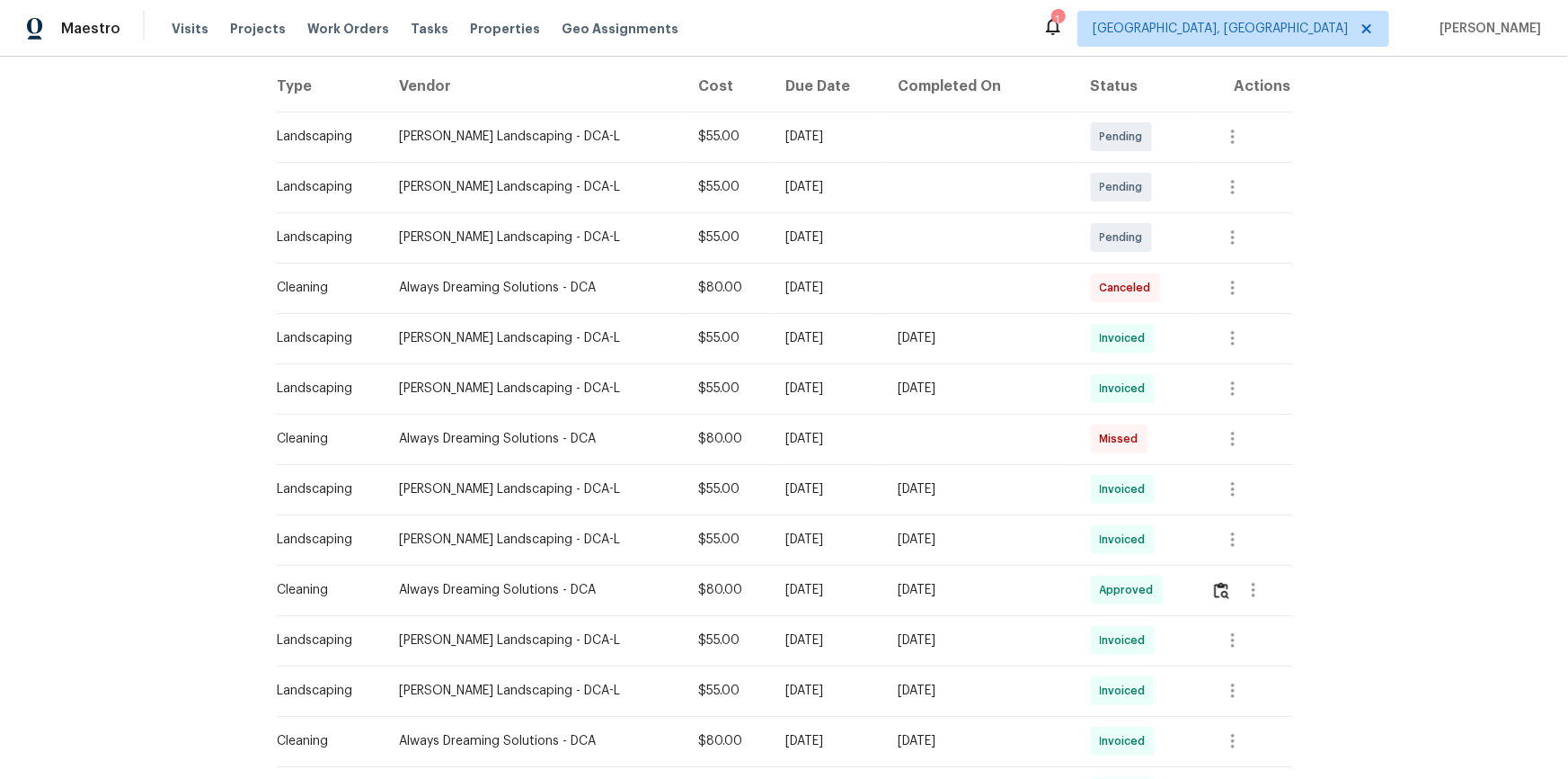
scroll to position [245, 0]
